Goal: Navigation & Orientation: Find specific page/section

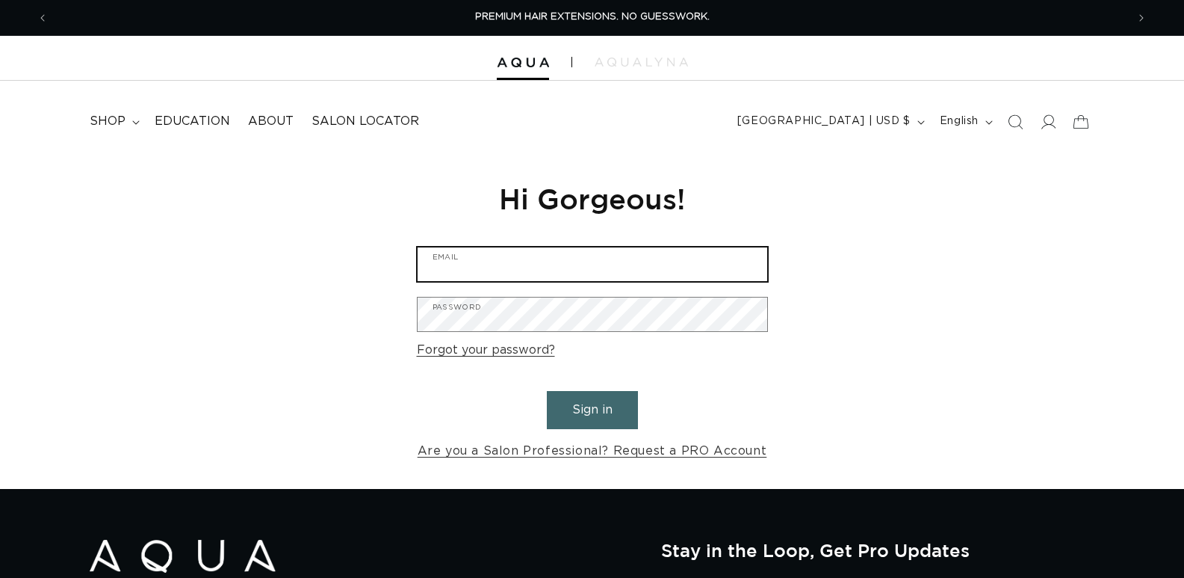
type input "admin@skapesalon.com"
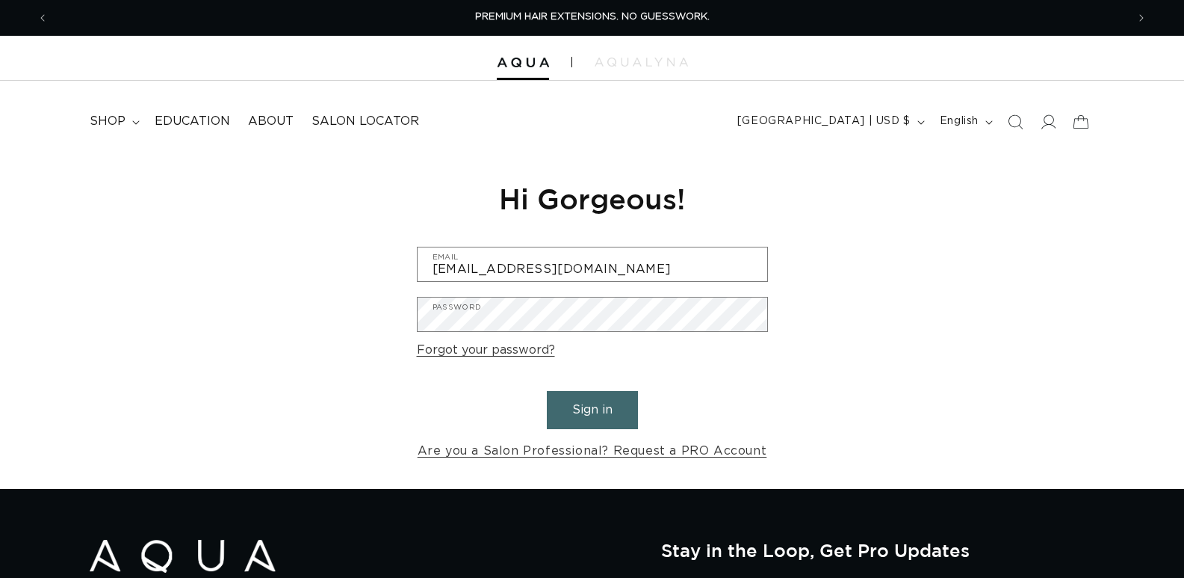
click at [586, 408] on button "Sign in" at bounding box center [592, 410] width 91 height 38
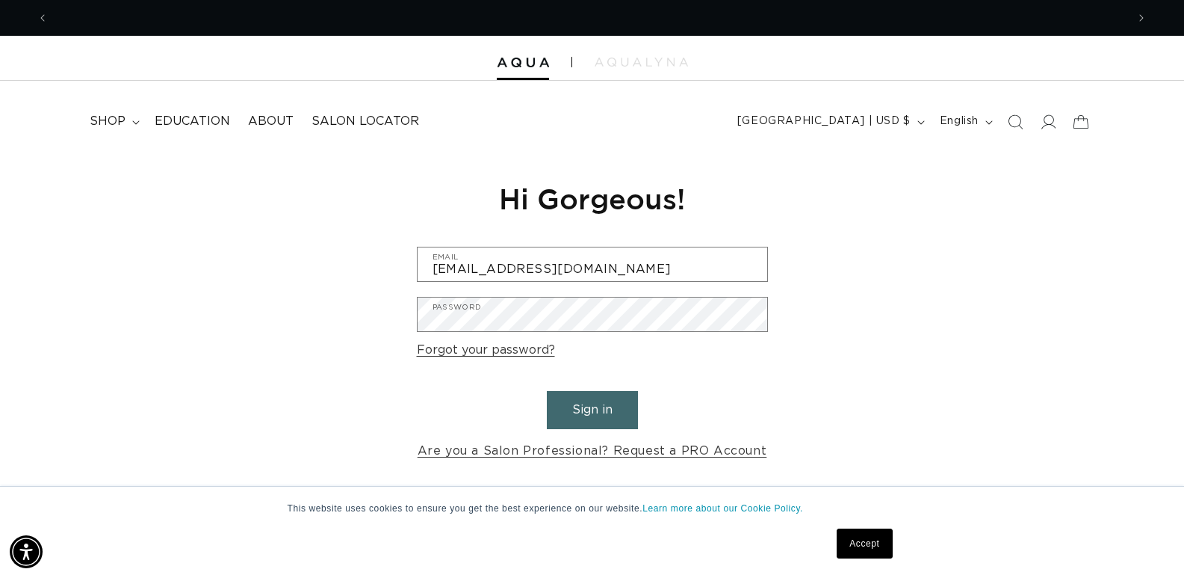
scroll to position [0, 2157]
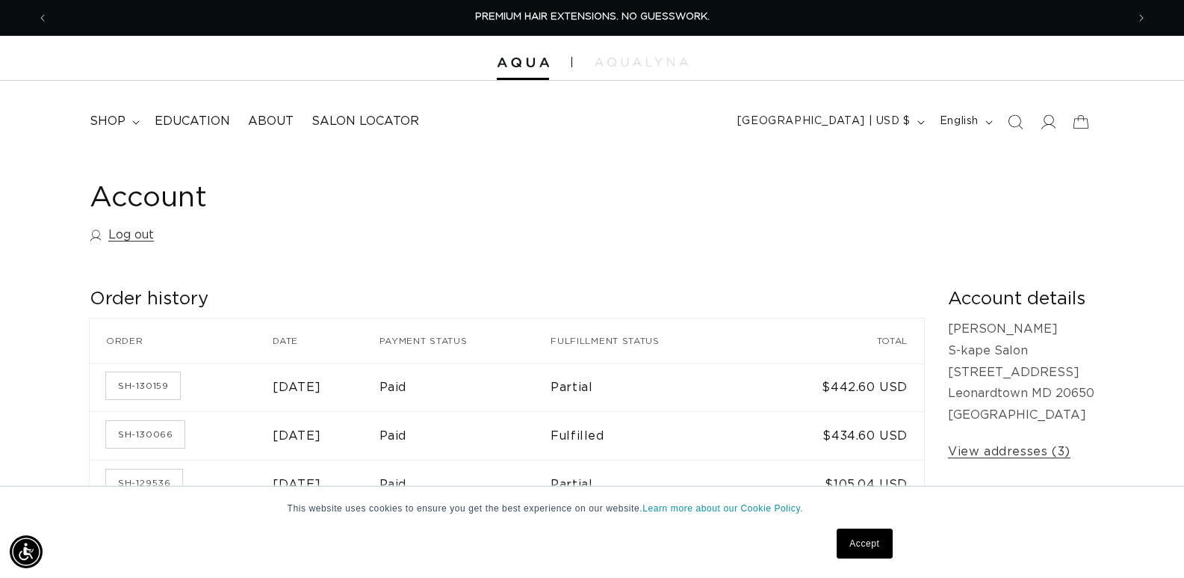
click at [873, 545] on link "Accept" at bounding box center [864, 543] width 55 height 30
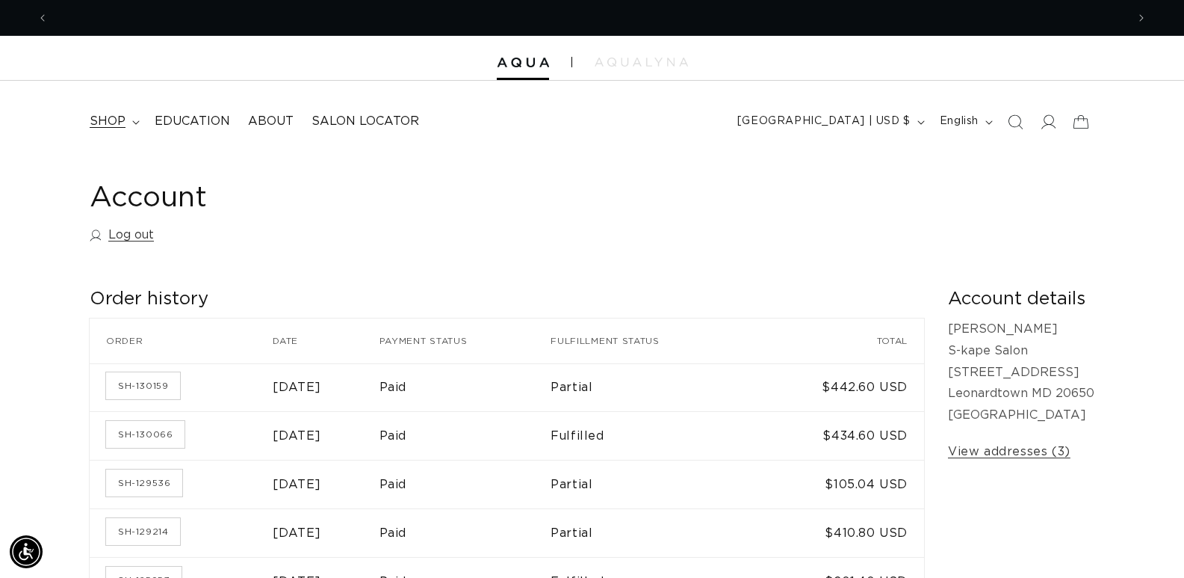
scroll to position [0, 2157]
click at [123, 127] on span "shop" at bounding box center [108, 122] width 36 height 16
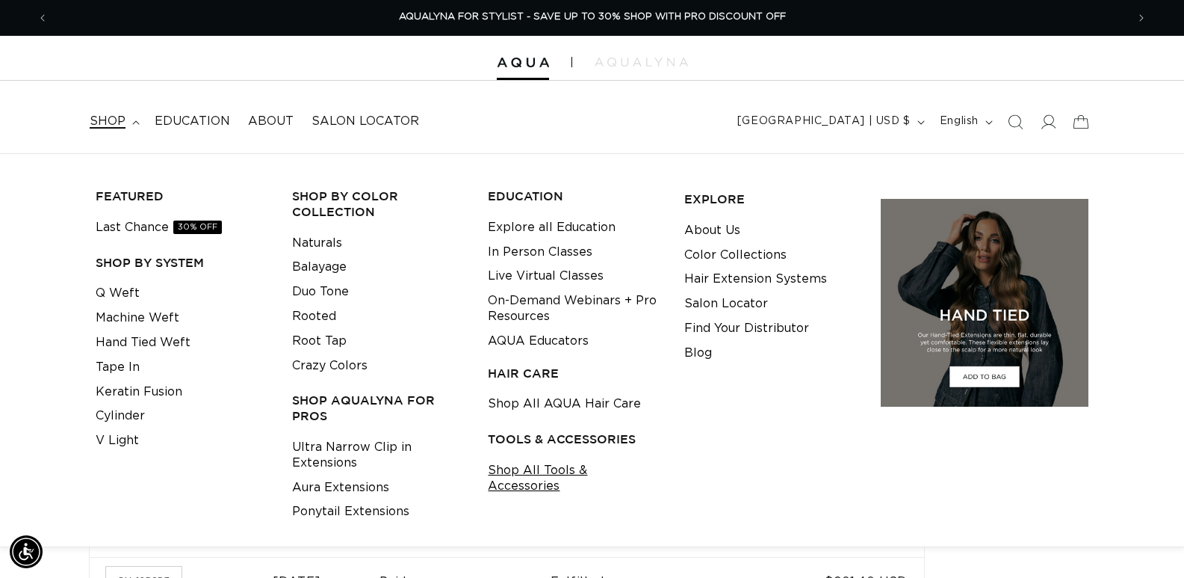
click at [552, 464] on link "Shop All Tools & Accessories" at bounding box center [574, 478] width 173 height 40
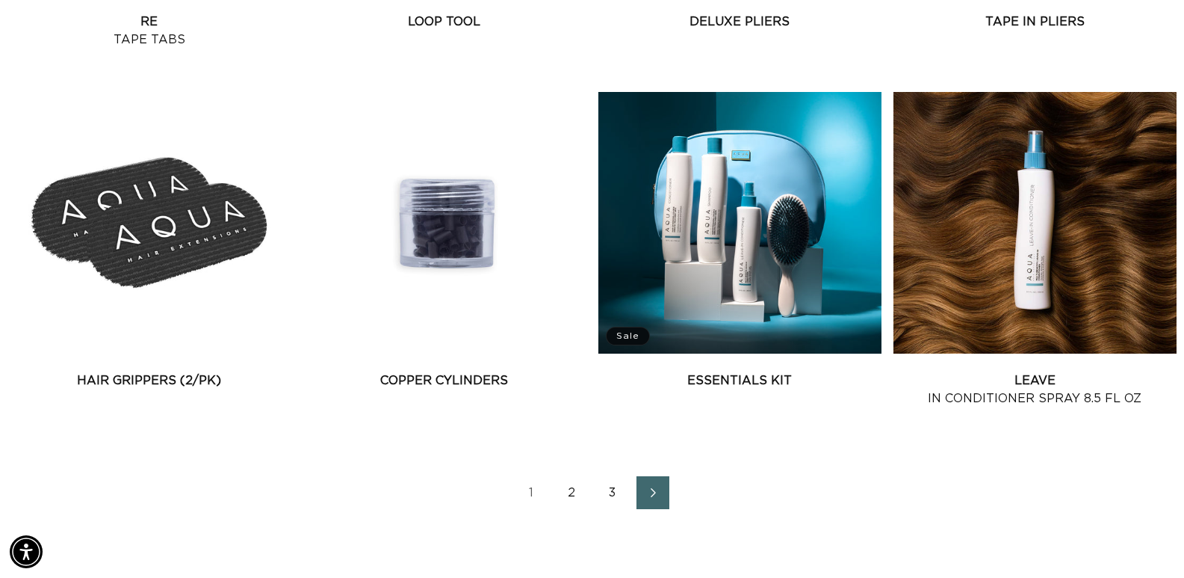
click at [572, 490] on link "2" at bounding box center [572, 492] width 33 height 33
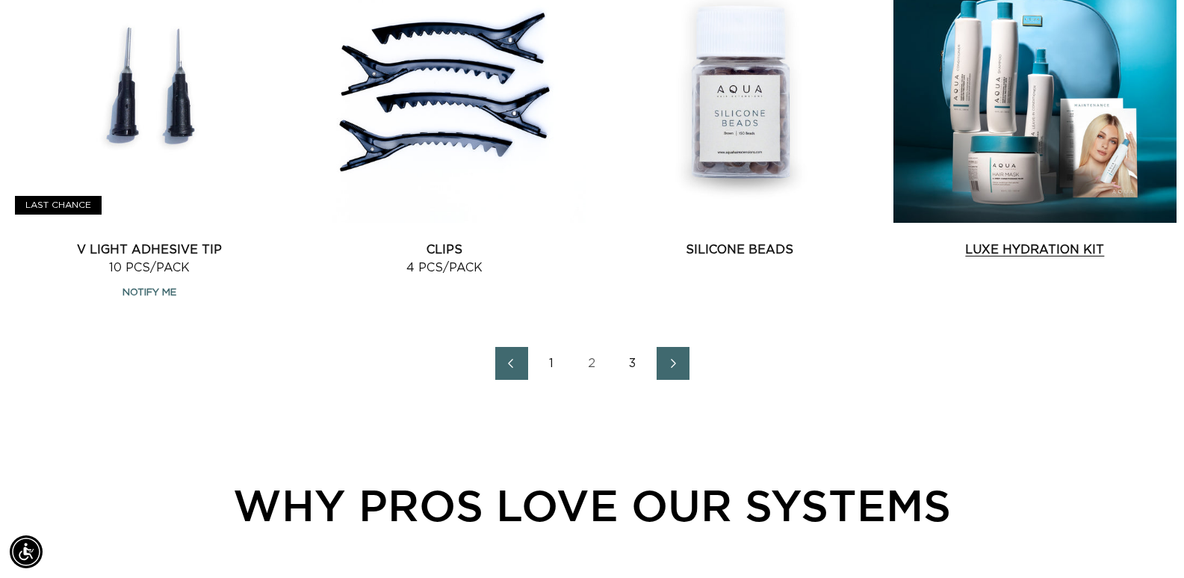
scroll to position [2167, 0]
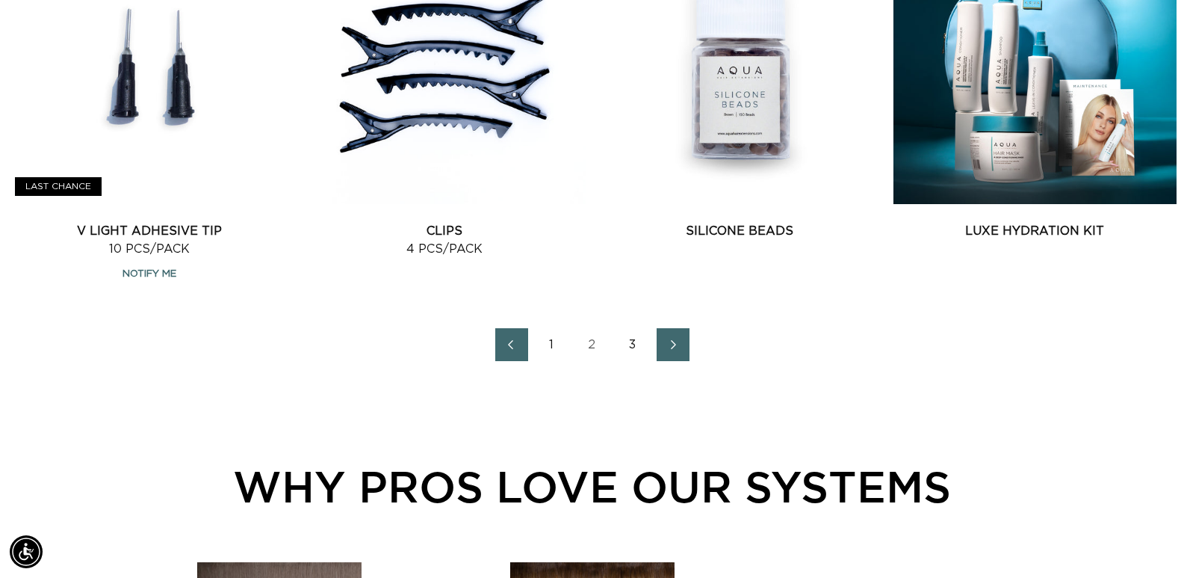
click at [632, 339] on link "3" at bounding box center [633, 344] width 33 height 33
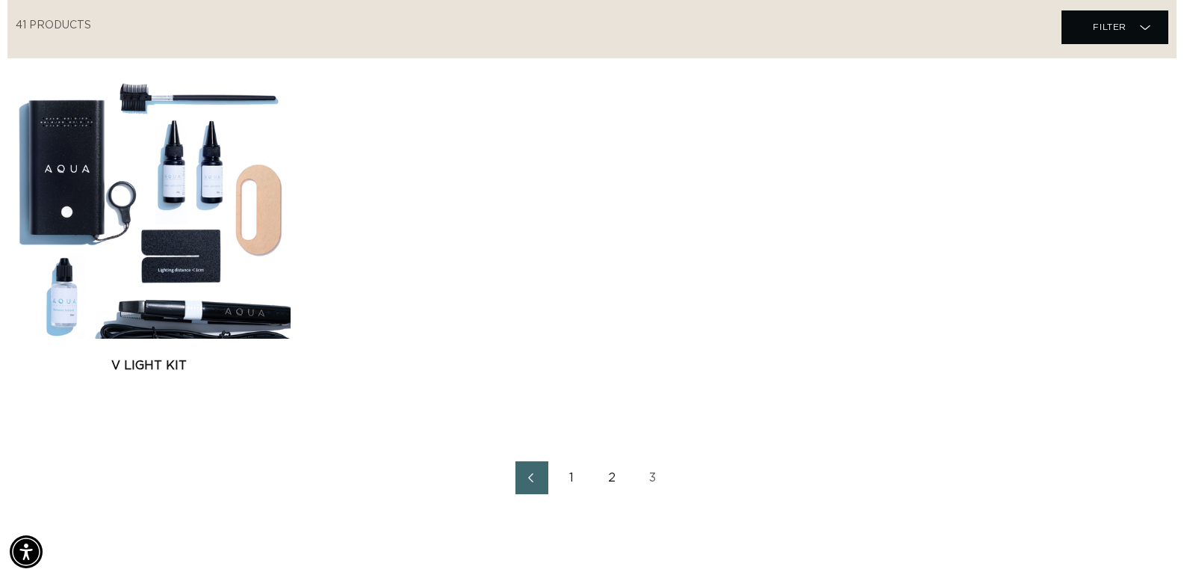
scroll to position [0, 2157]
